Goal: Find specific page/section: Find specific page/section

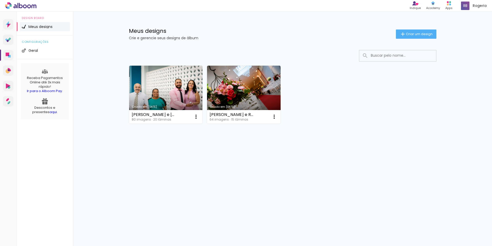
click at [139, 176] on div "Prosite Website + Landing pages Proof Sistema de seleção e venda de fotos Desig…" at bounding box center [246, 129] width 492 height 234
click at [293, 28] on div "Meus designs Crie e gerencie seus designs de álbum Criar um design" at bounding box center [282, 28] width 333 height 33
